Goal: Transaction & Acquisition: Obtain resource

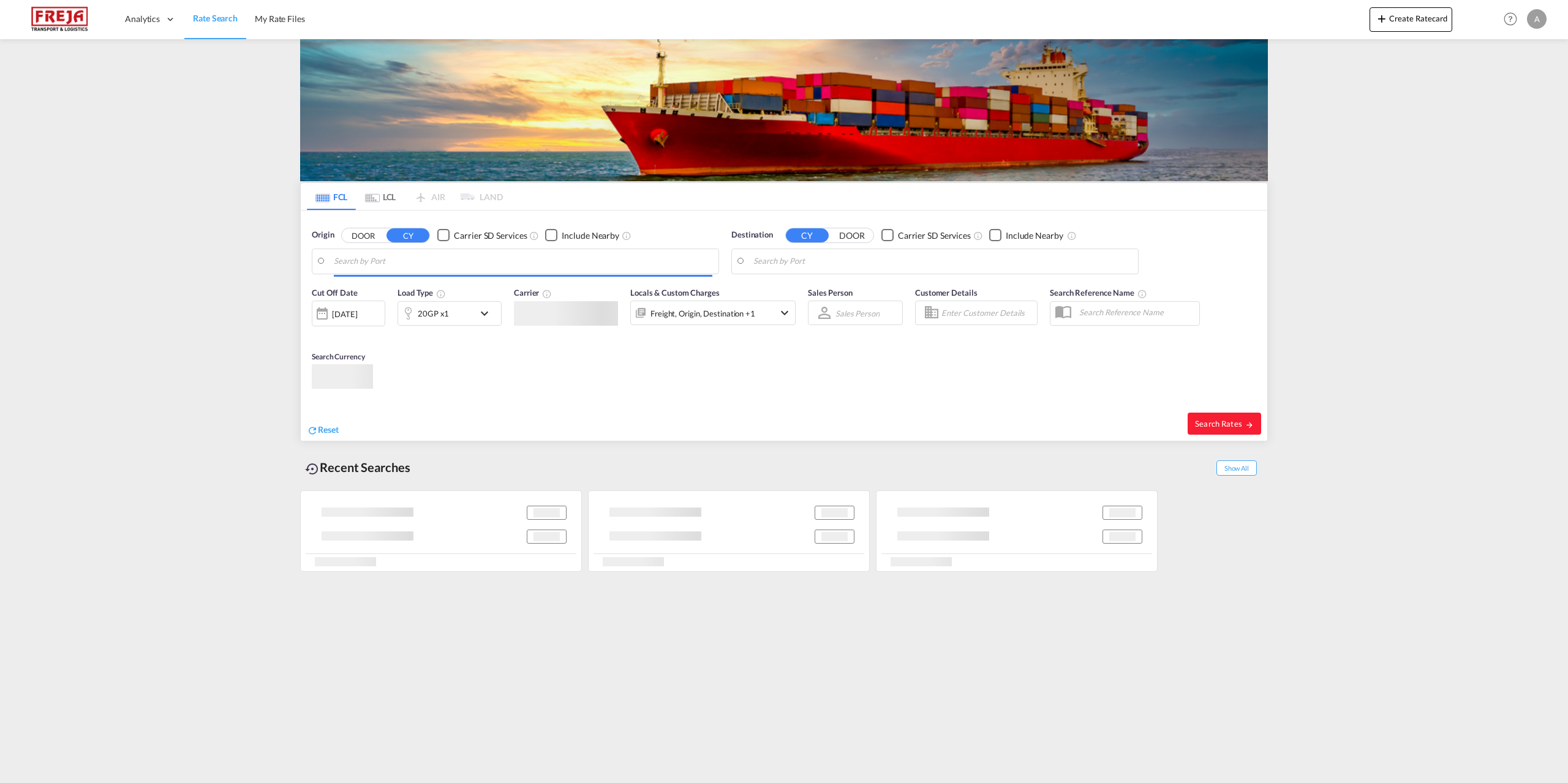
type input "[GEOGRAPHIC_DATA], [GEOGRAPHIC_DATA]"
type input "[GEOGRAPHIC_DATA], COCTG"
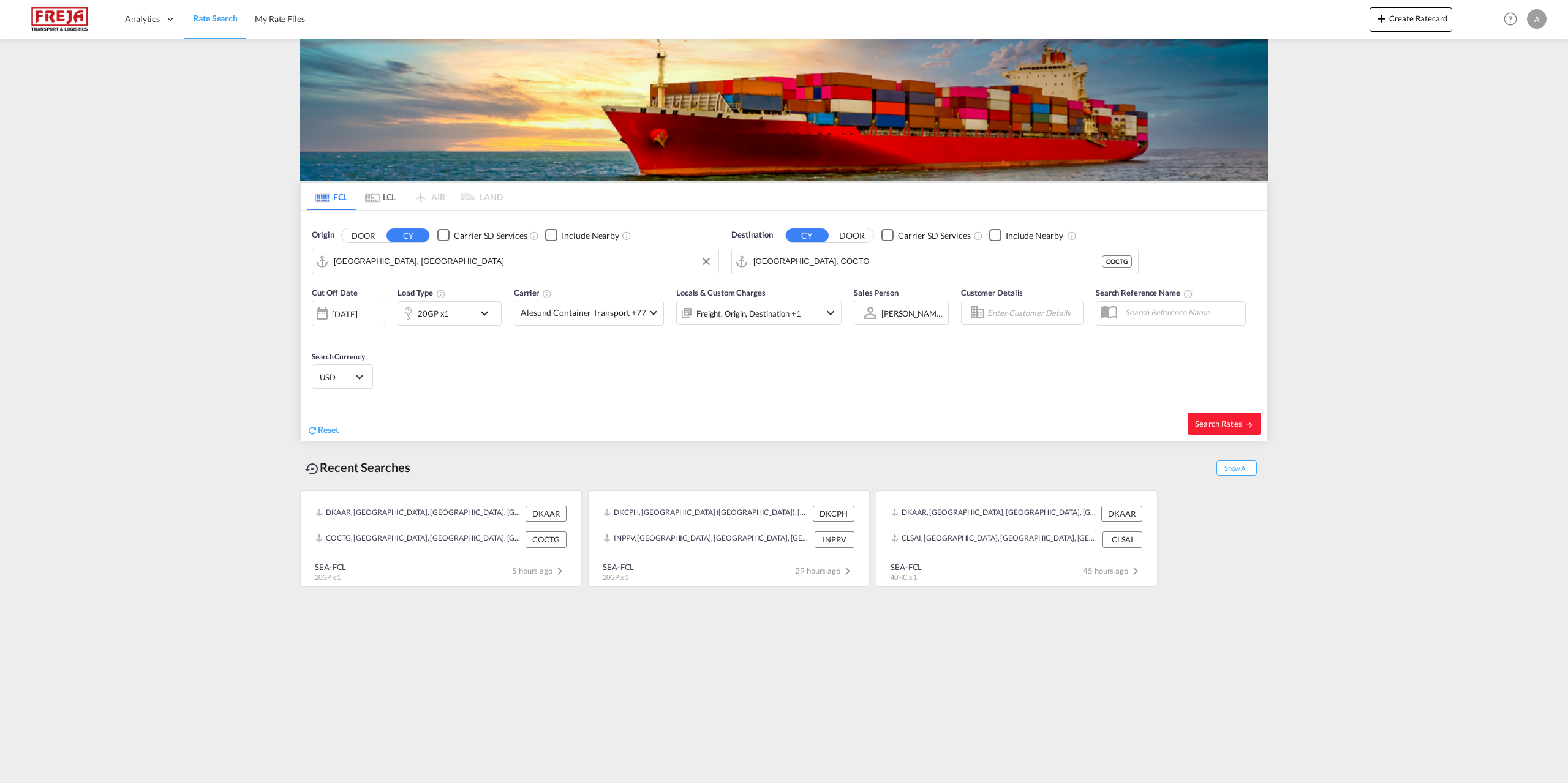
click at [413, 264] on input "[GEOGRAPHIC_DATA], [GEOGRAPHIC_DATA]" at bounding box center [523, 261] width 378 height 18
click at [334, 427] on span "Reset" at bounding box center [328, 430] width 21 height 10
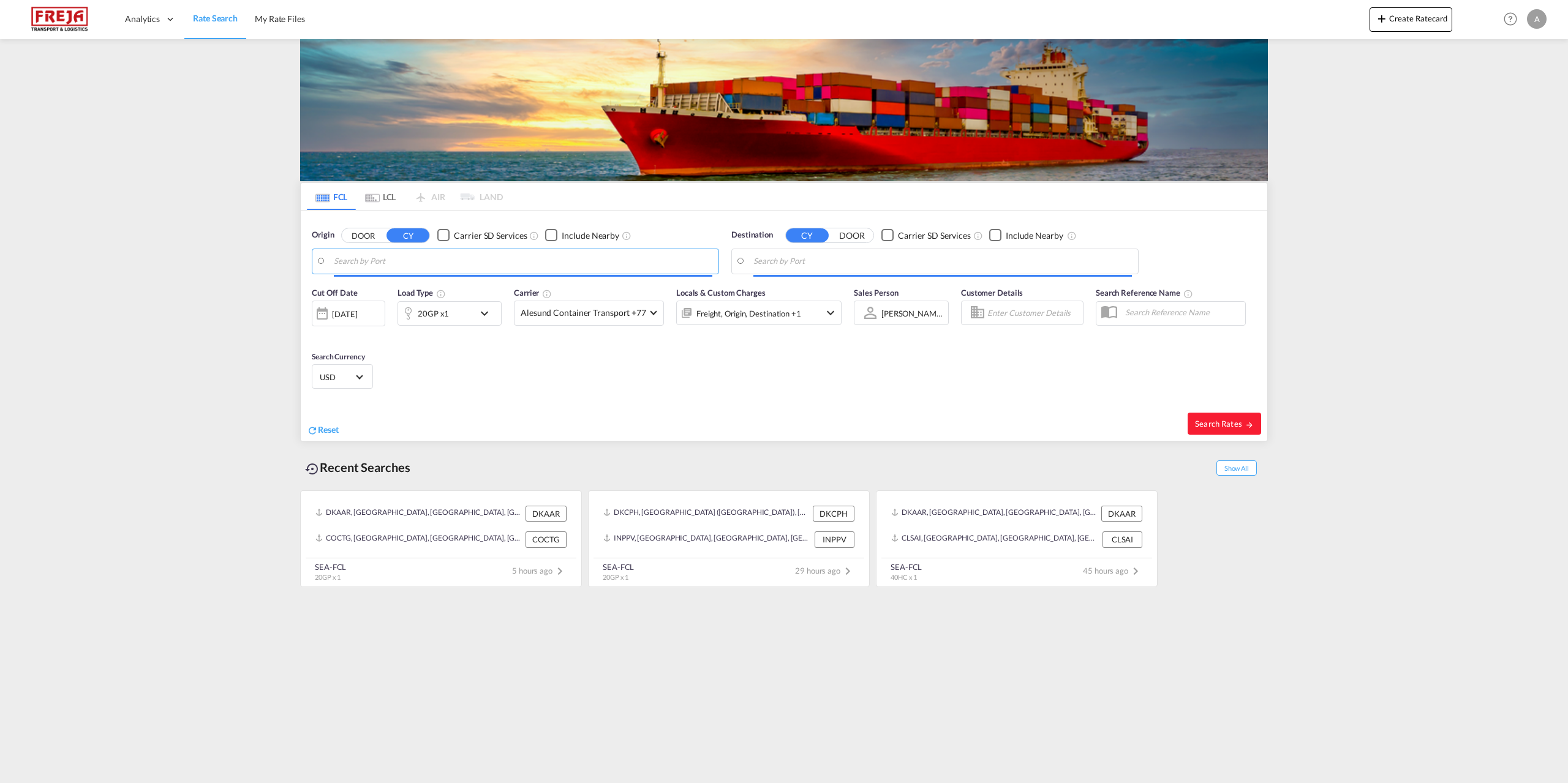
click at [439, 263] on input "Search by Port" at bounding box center [523, 261] width 378 height 18
click at [408, 295] on div "Fredericia [GEOGRAPHIC_DATA] DKFRC" at bounding box center [428, 295] width 233 height 37
type input "[GEOGRAPHIC_DATA], DKFRC"
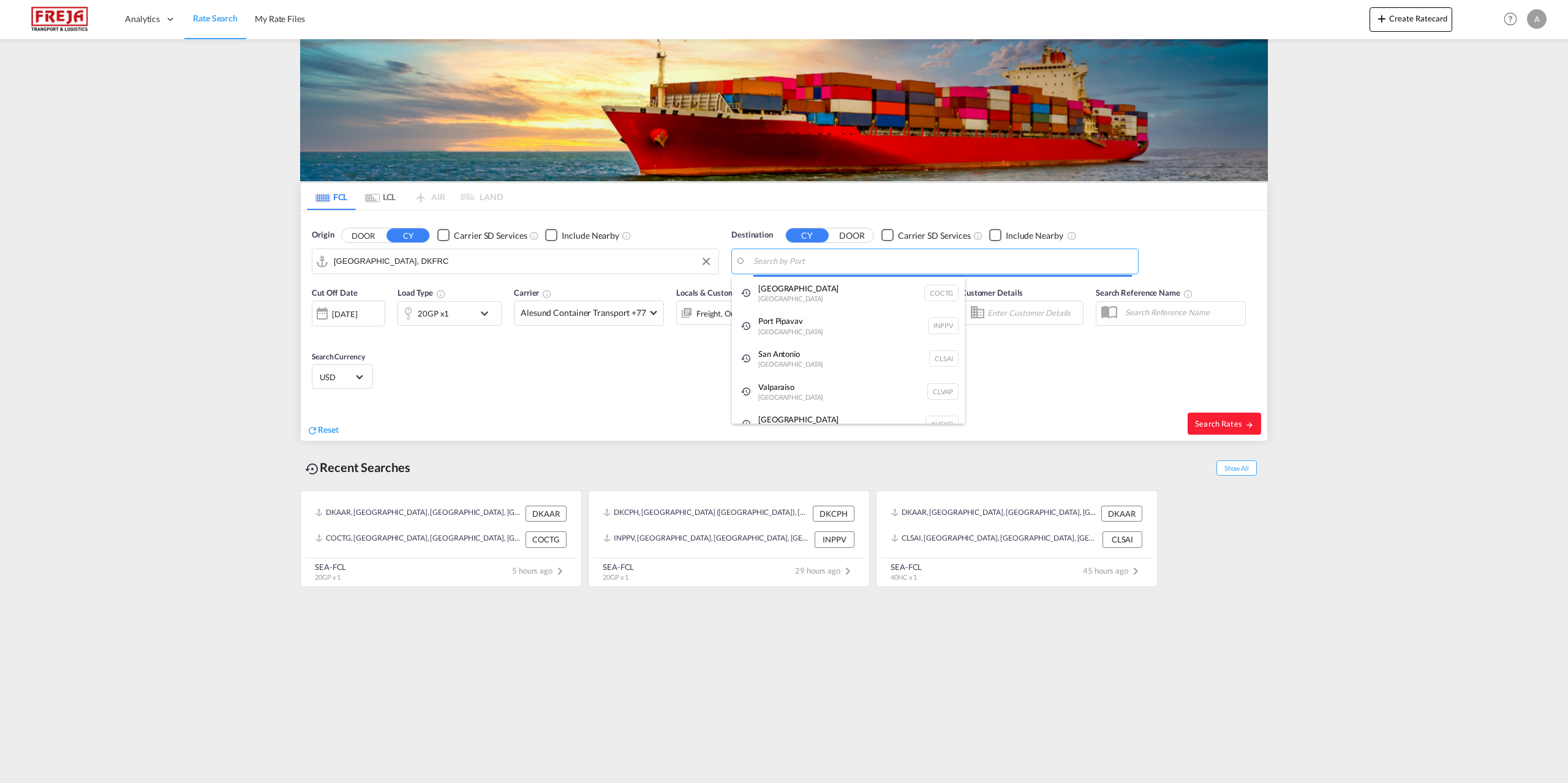
click at [793, 260] on body "Analytics Reports Dashboard Rate Search My Rate Files Analytics" at bounding box center [784, 391] width 1568 height 783
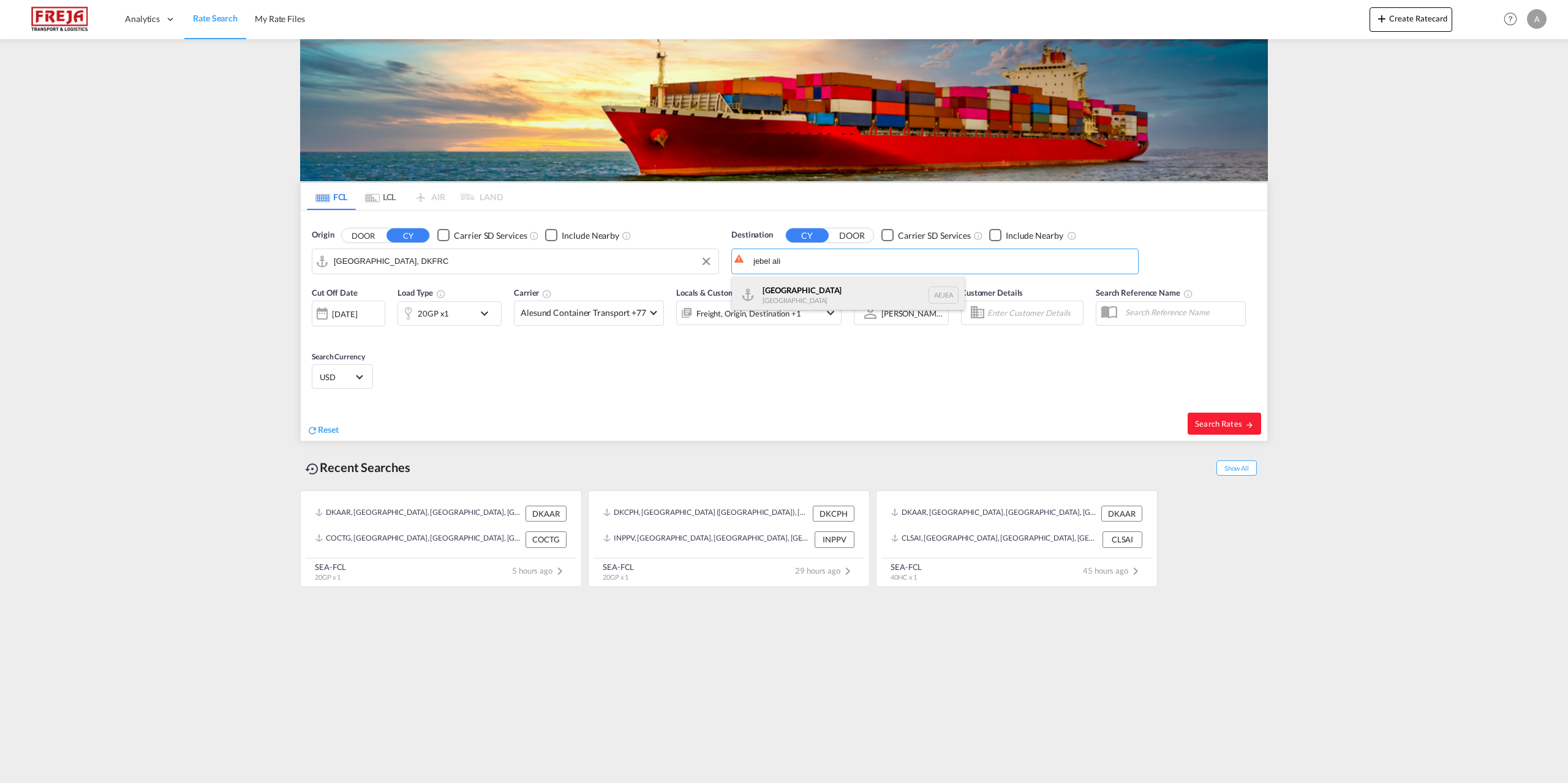
click at [796, 291] on div "[GEOGRAPHIC_DATA] [GEOGRAPHIC_DATA]" at bounding box center [848, 295] width 233 height 37
type input "[GEOGRAPHIC_DATA], [GEOGRAPHIC_DATA]"
click at [1227, 423] on span "Search Rates" at bounding box center [1224, 423] width 58 height 9
type input "DKFRC to AEJEA / [DATE]"
